Goal: Task Accomplishment & Management: Manage account settings

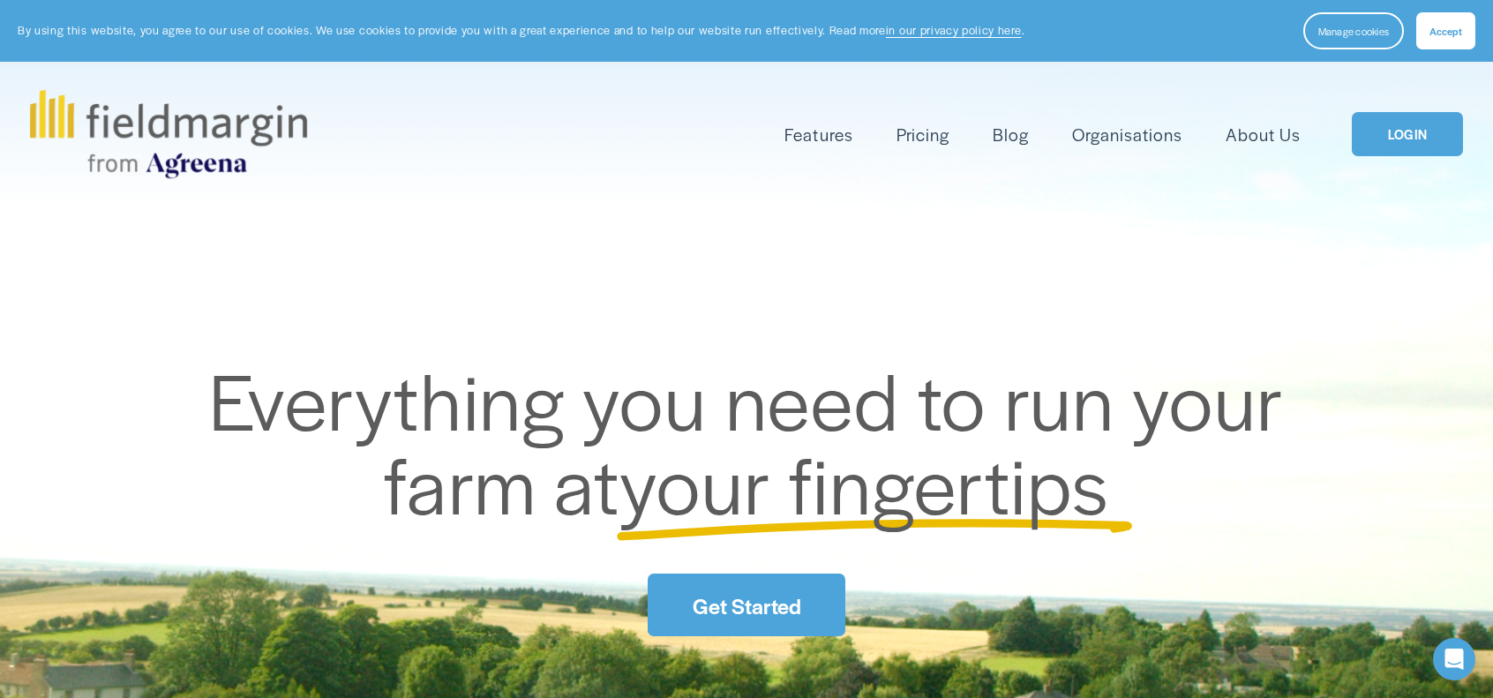
click at [1380, 127] on link "LOGIN" at bounding box center [1407, 134] width 111 height 45
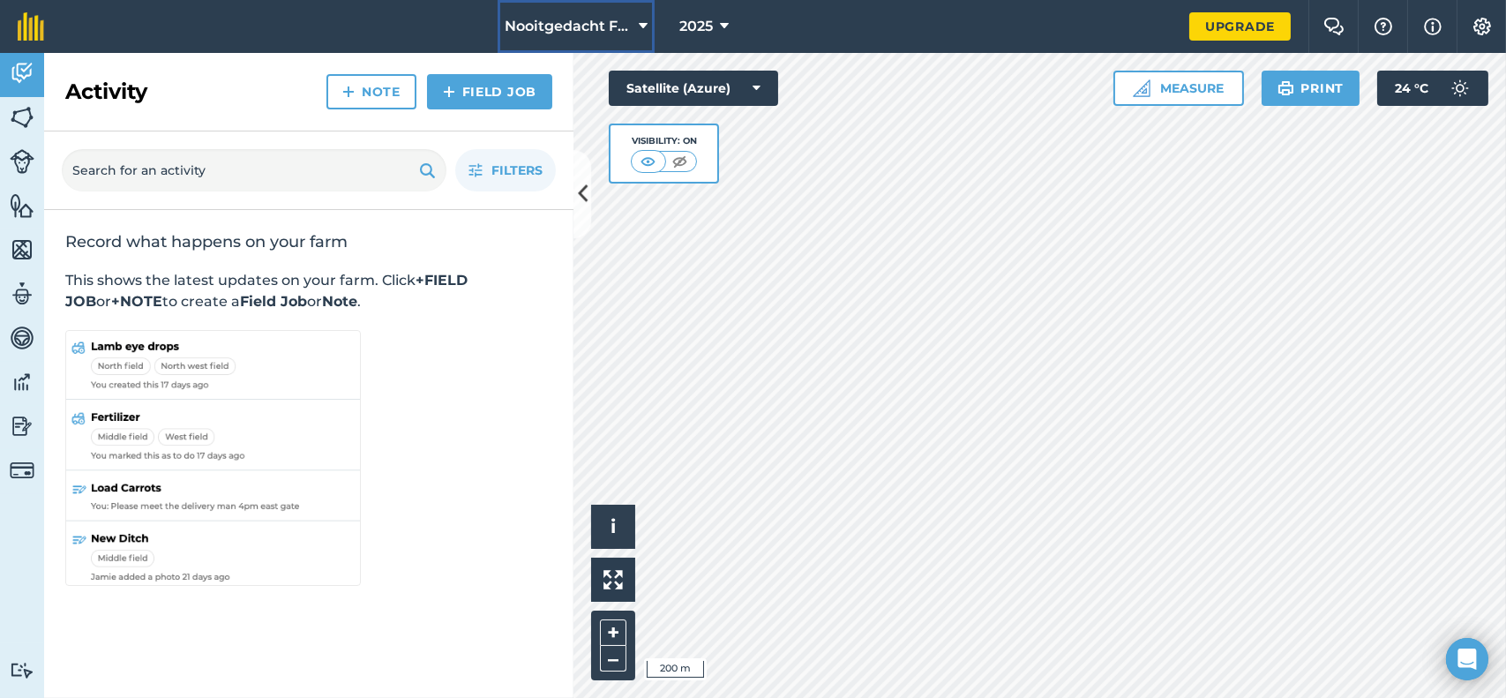
click at [649, 26] on button "Nooitgedacht Farm" at bounding box center [576, 26] width 157 height 53
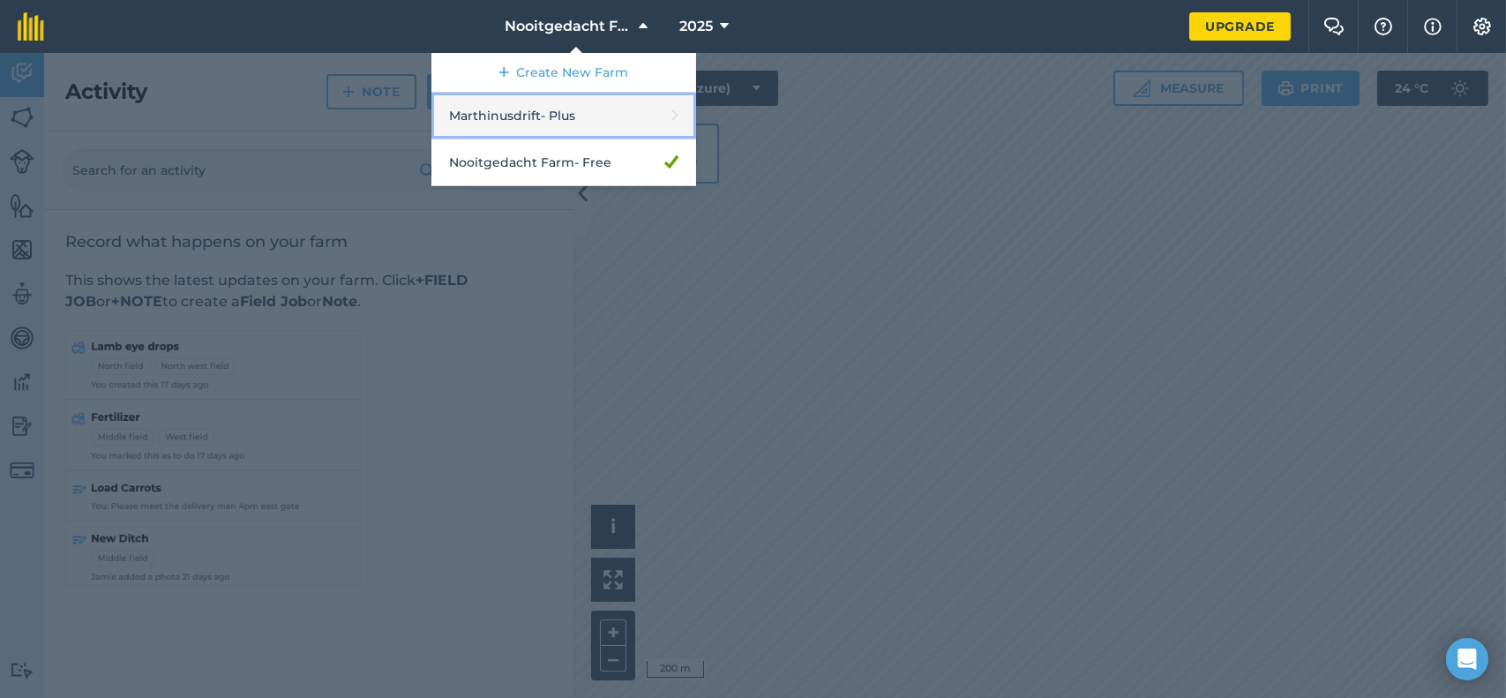
click at [548, 109] on link "Marthinusdrift - Plus" at bounding box center [563, 116] width 265 height 47
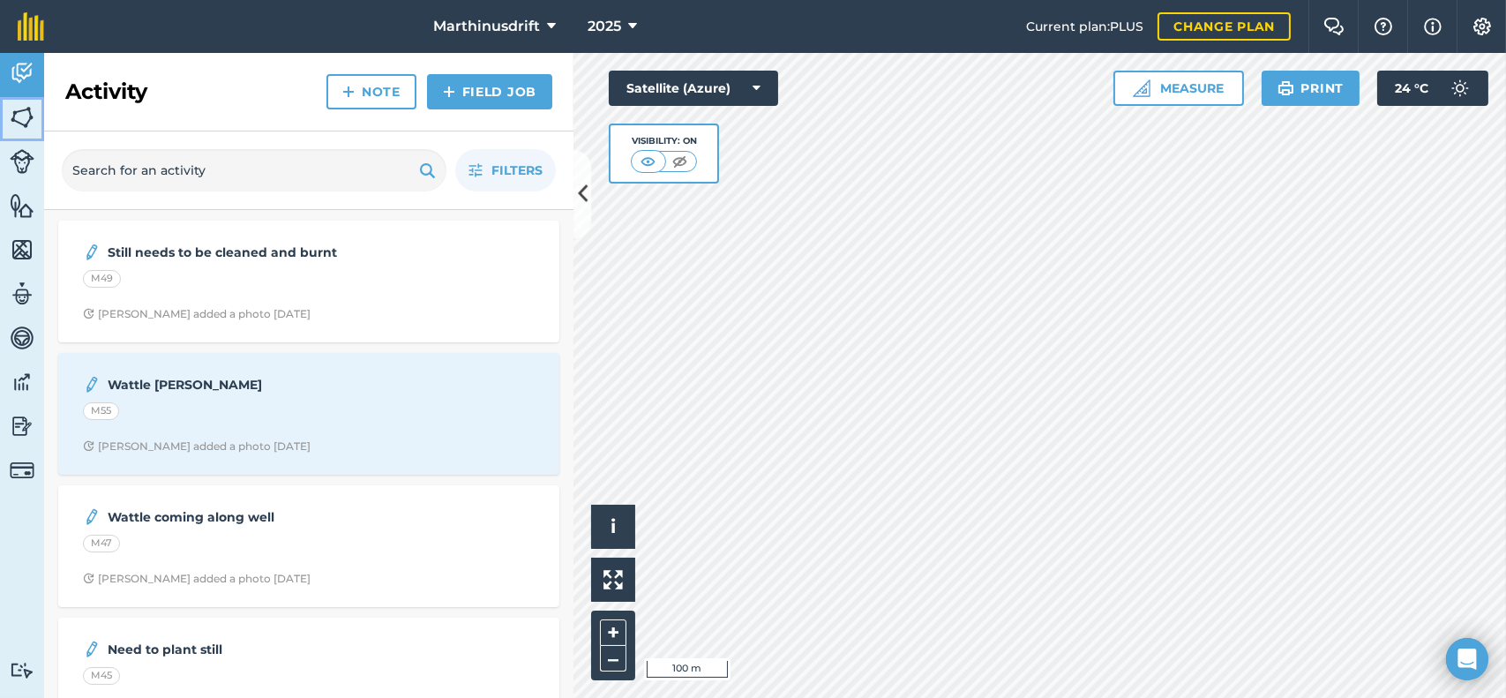
click at [20, 119] on img at bounding box center [22, 117] width 25 height 26
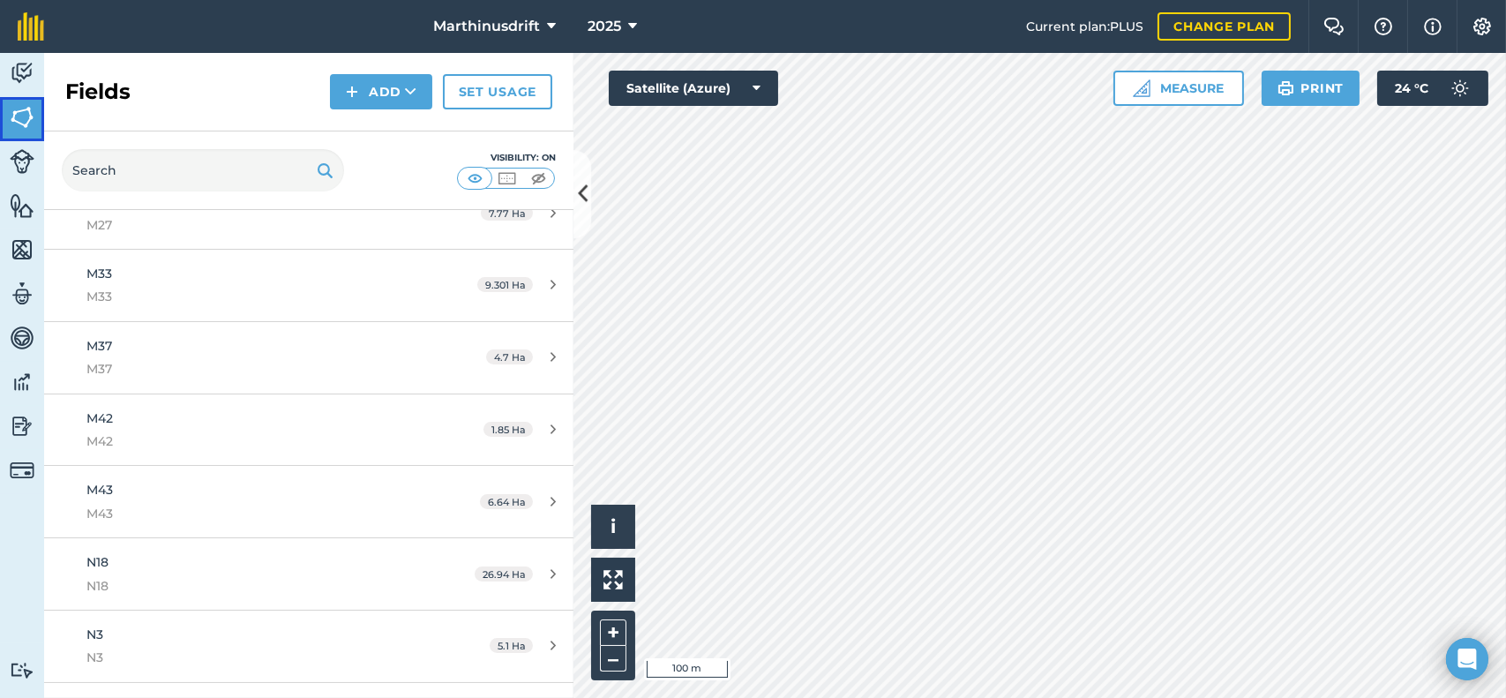
scroll to position [631, 0]
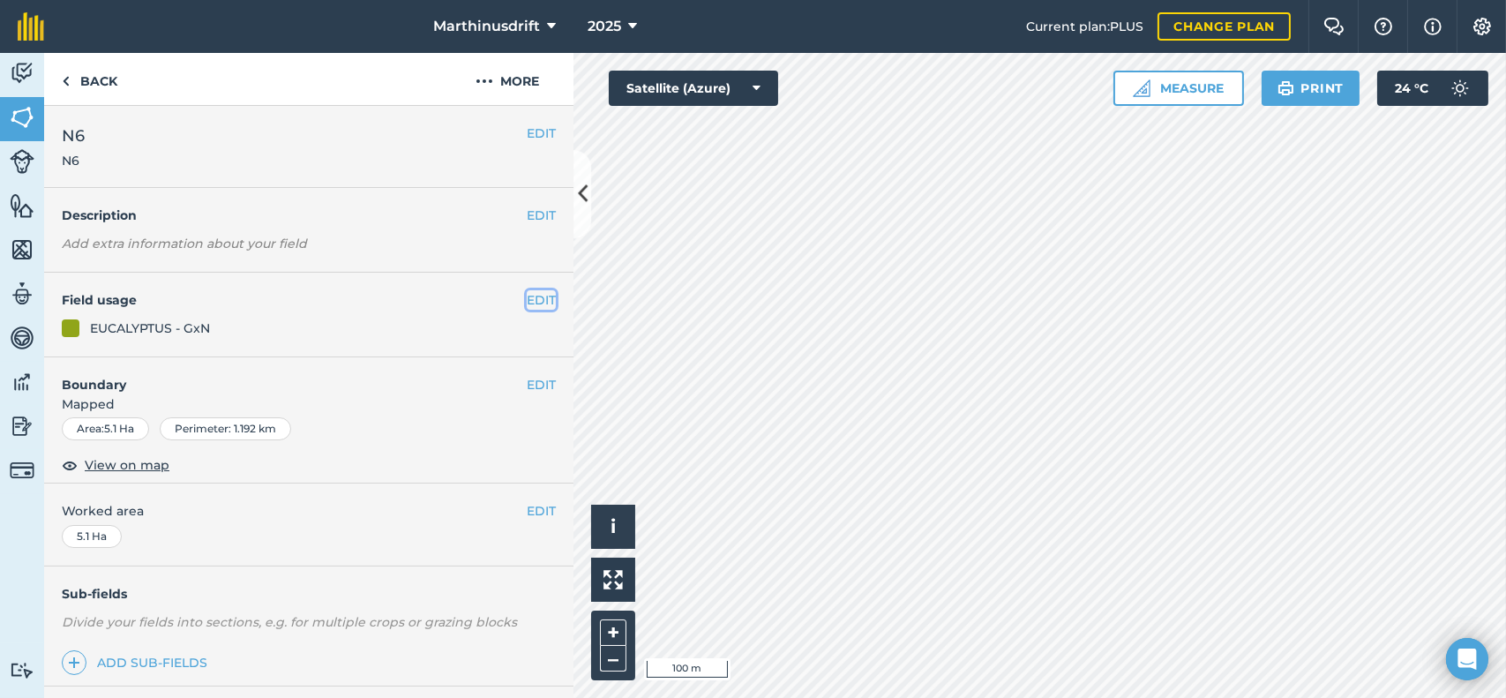
click at [527, 297] on button "EDIT" at bounding box center [541, 299] width 29 height 19
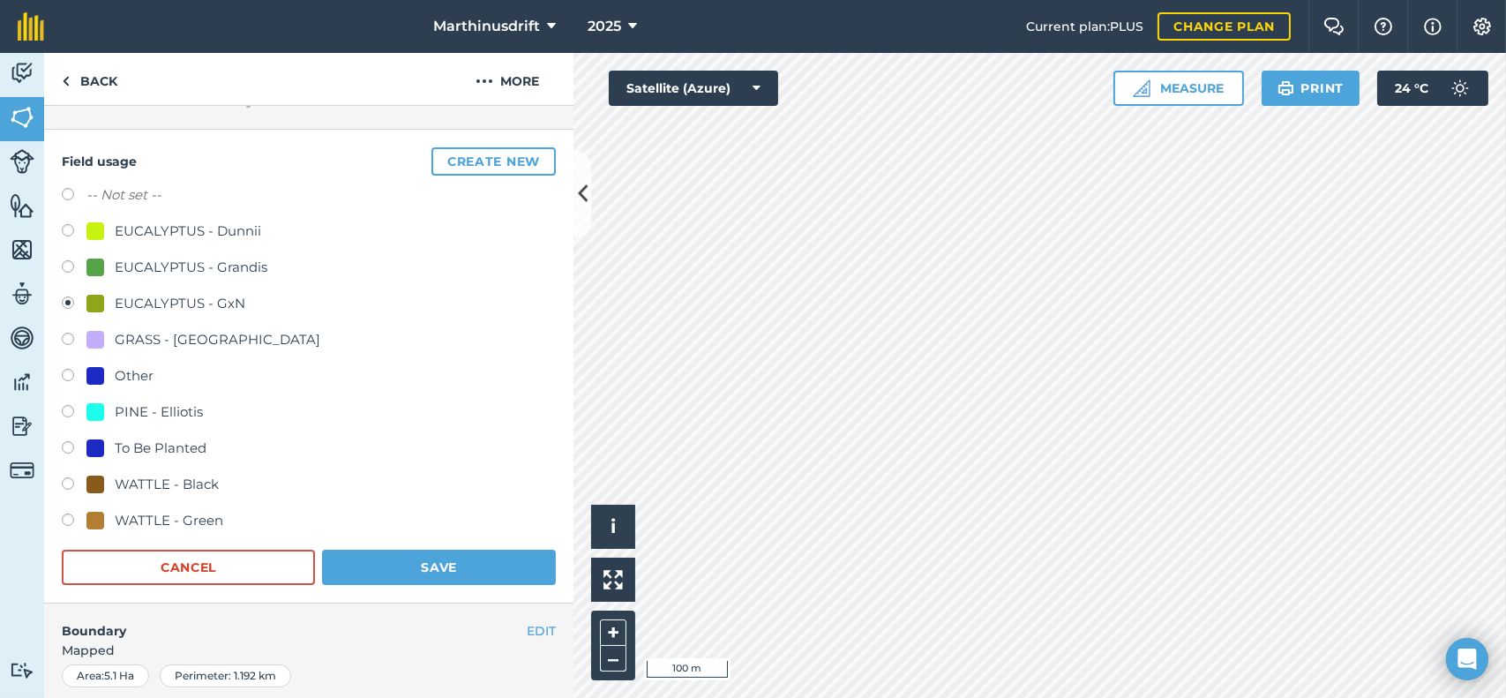
scroll to position [176, 0]
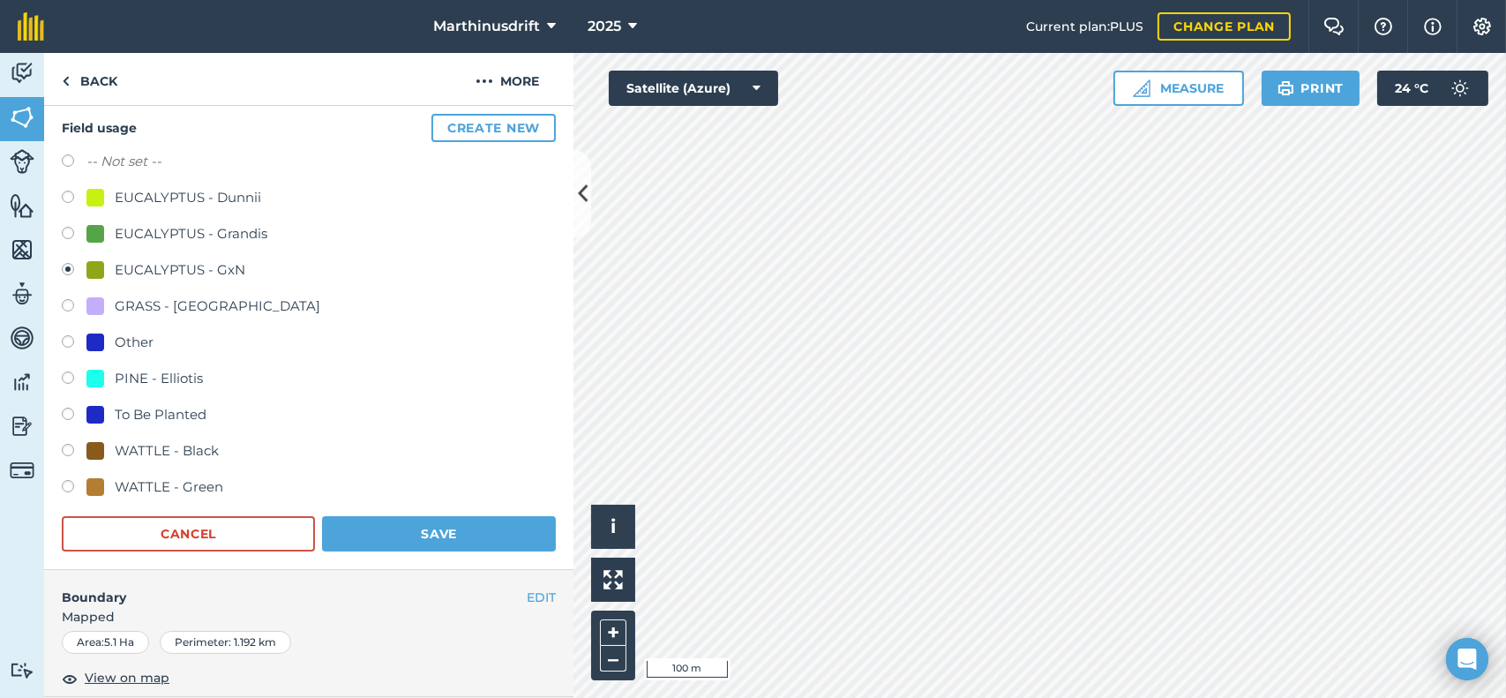
click at [65, 377] on label at bounding box center [74, 380] width 25 height 18
radio input "true"
radio input "false"
click at [405, 524] on button "Save" at bounding box center [439, 533] width 234 height 35
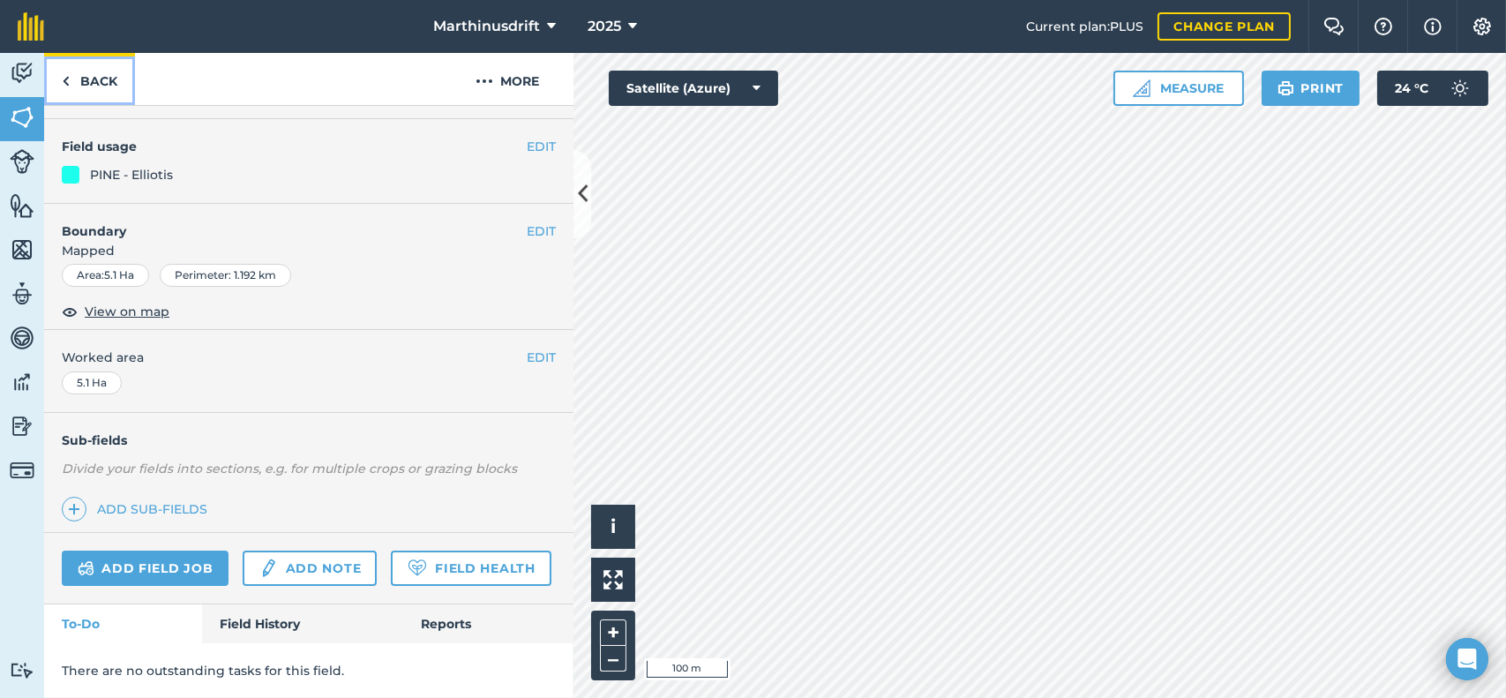
click at [79, 78] on link "Back" at bounding box center [89, 79] width 91 height 52
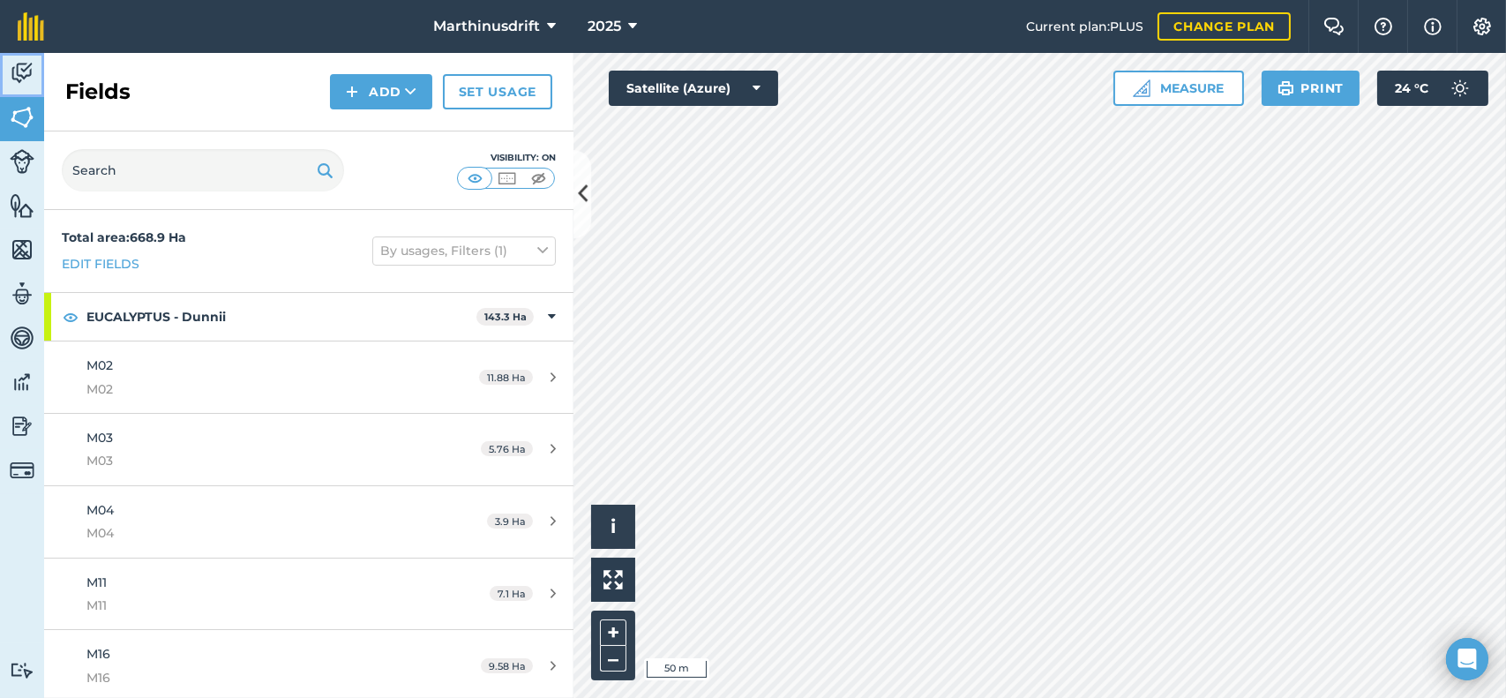
click at [19, 66] on img at bounding box center [22, 73] width 25 height 26
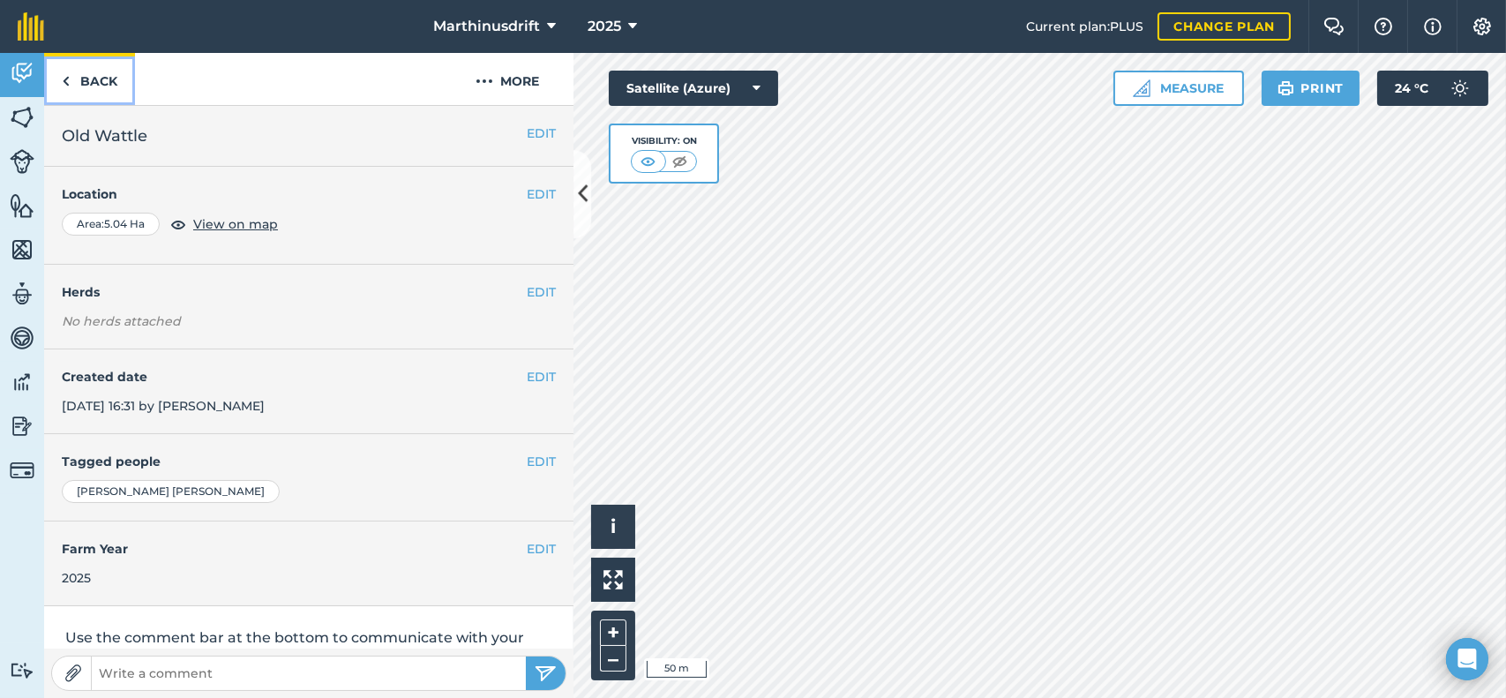
click at [96, 77] on link "Back" at bounding box center [89, 79] width 91 height 52
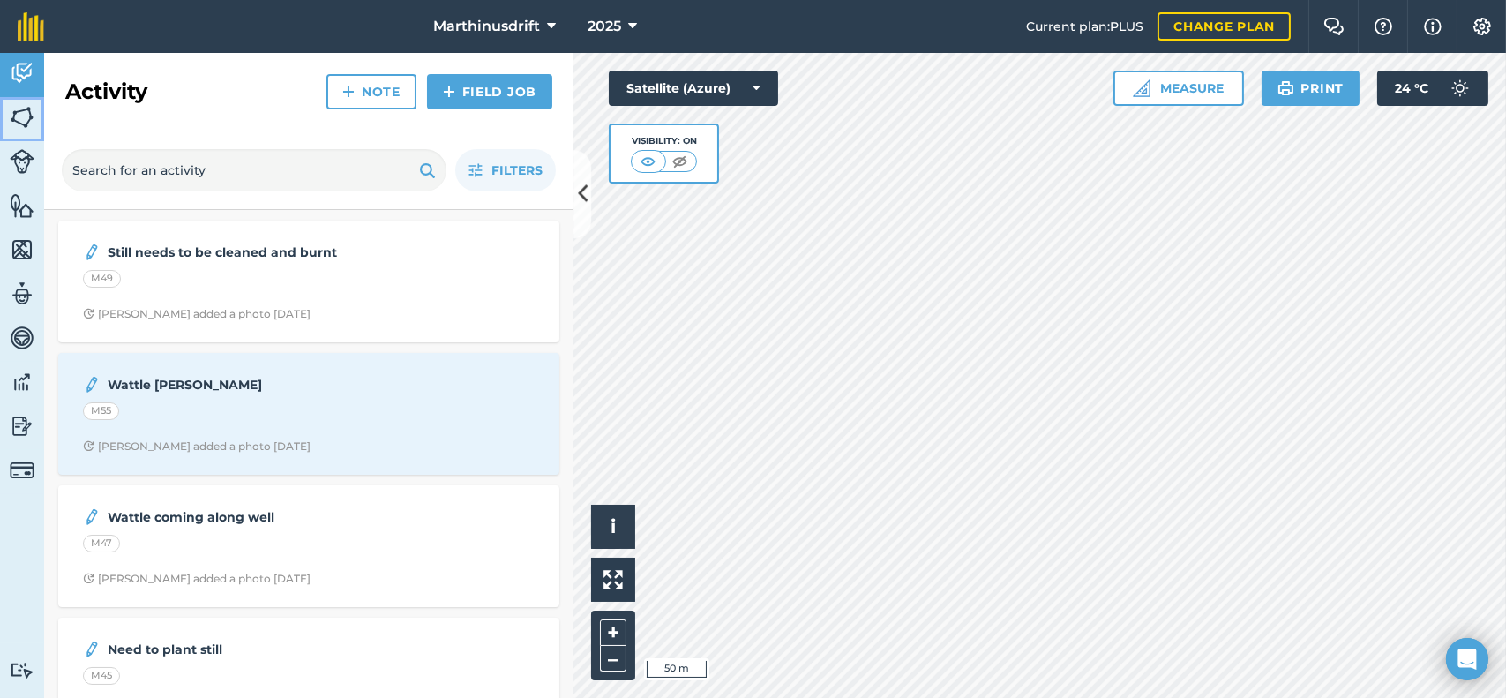
click at [21, 113] on img at bounding box center [22, 117] width 25 height 26
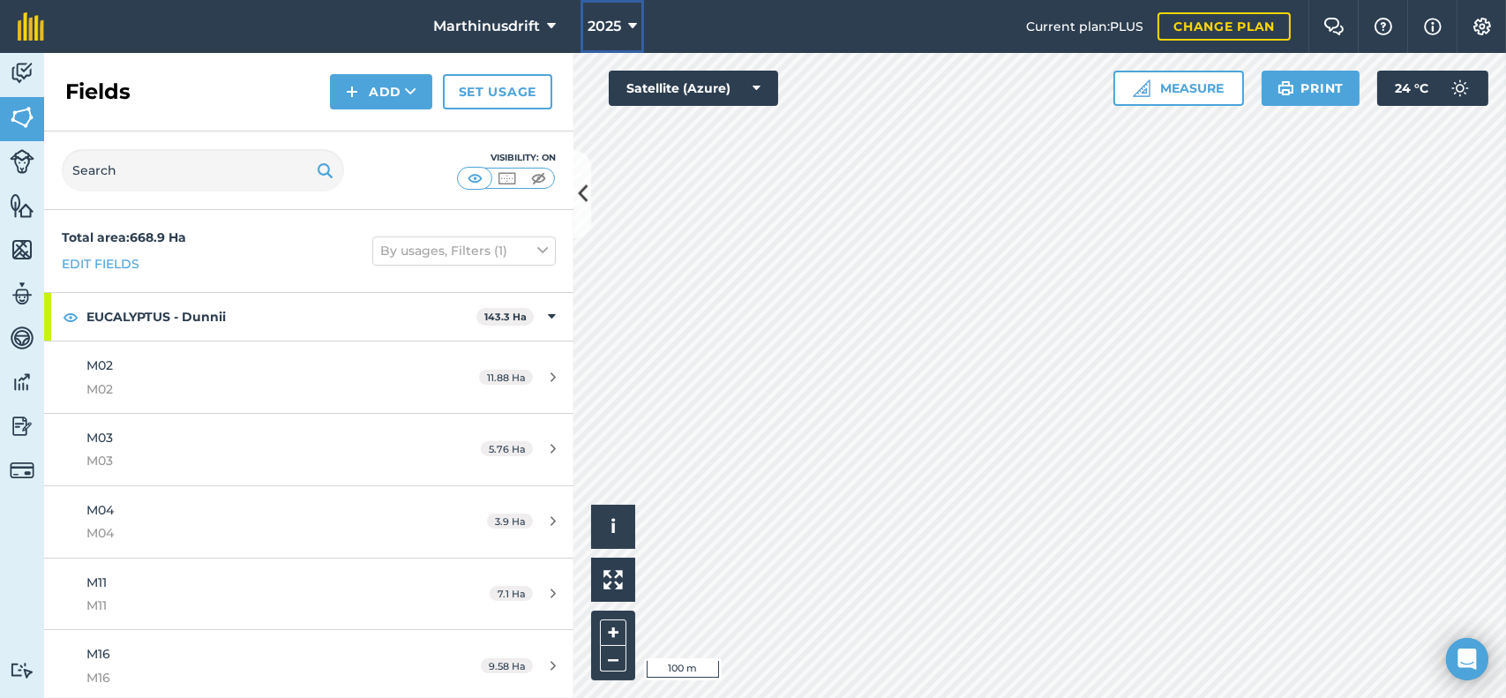
click at [633, 22] on icon at bounding box center [632, 26] width 9 height 21
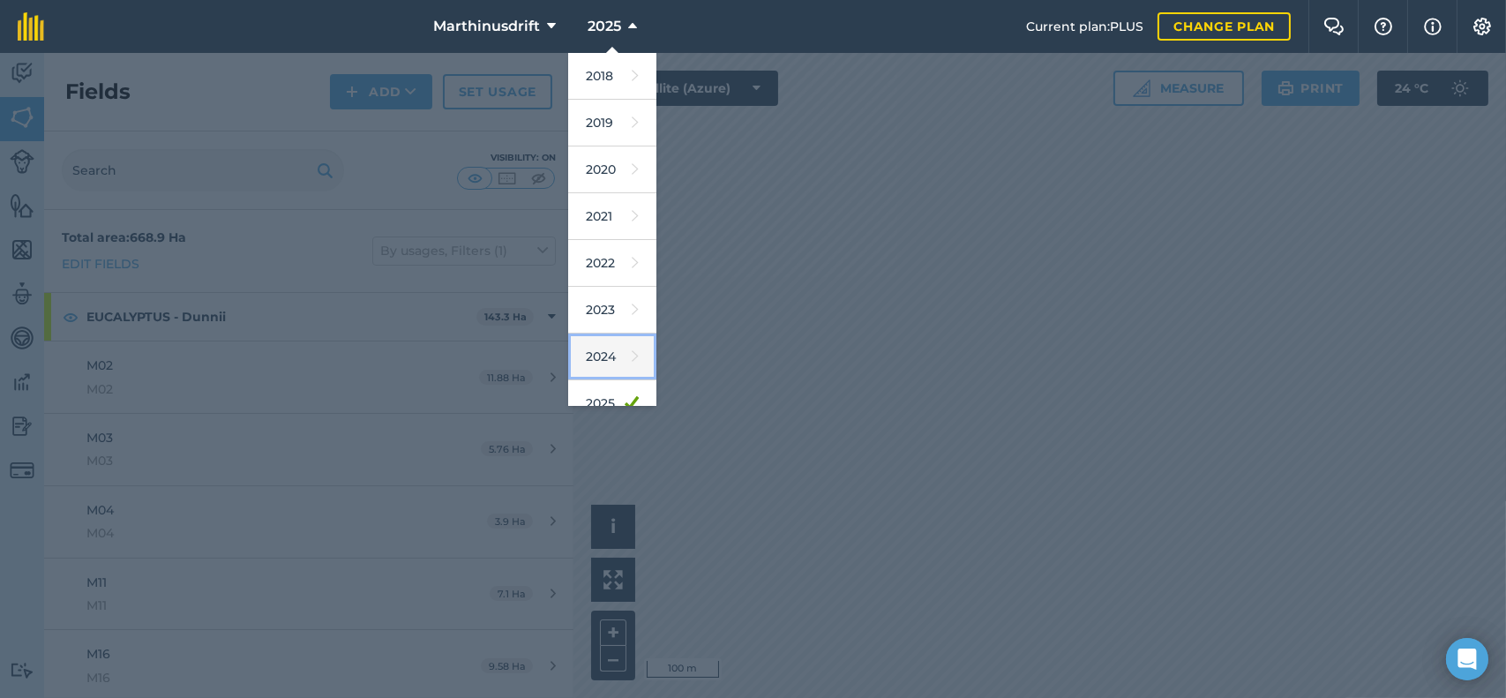
click at [608, 351] on link "2024" at bounding box center [612, 356] width 88 height 47
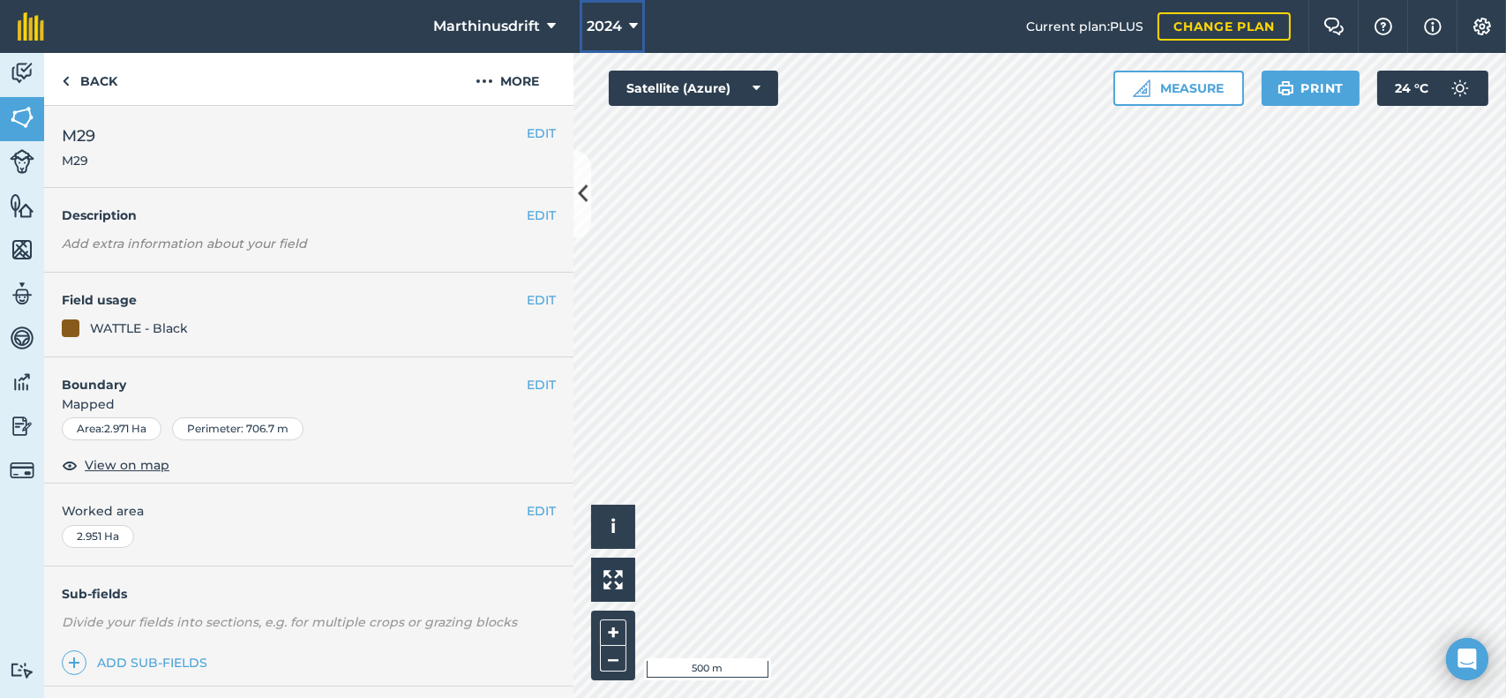
click at [604, 25] on span "2024" at bounding box center [604, 26] width 35 height 21
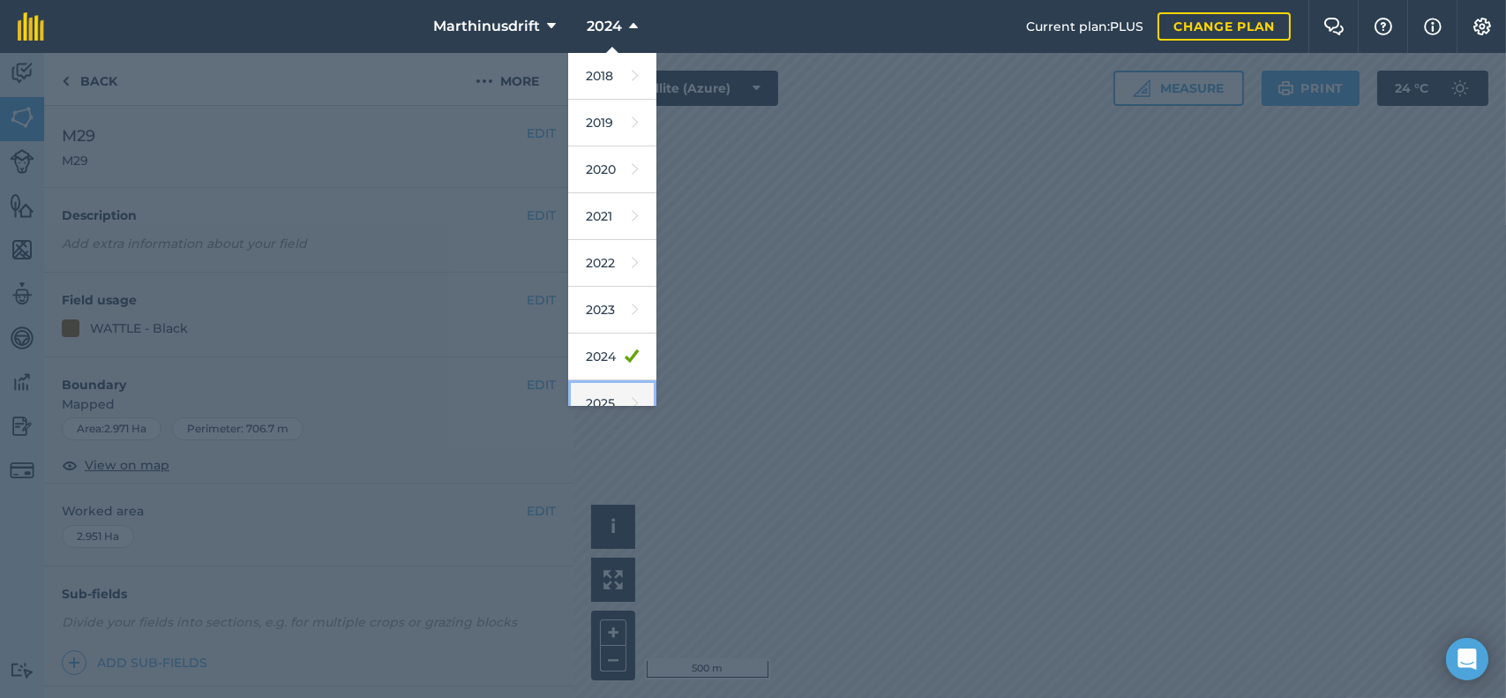
click at [596, 391] on link "2025" at bounding box center [612, 403] width 88 height 47
